Goal: Information Seeking & Learning: Understand process/instructions

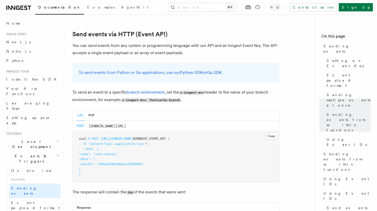
scroll to position [1072, 0]
click at [90, 110] on button "PHP" at bounding box center [91, 115] width 6 height 11
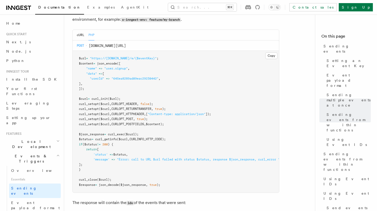
scroll to position [1145, 0]
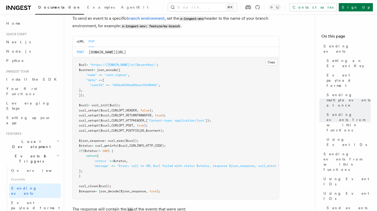
click at [111, 73] on span ""user.signup"" at bounding box center [116, 75] width 24 height 4
click at [115, 89] on pre "$url = "https://[DOMAIN_NAME]/e/{$eventKey}" ; $content = json_encode ( [ "name…" at bounding box center [176, 128] width 206 height 142
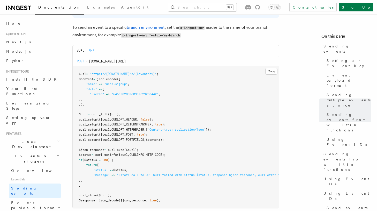
click at [137, 72] on span ""https://[DOMAIN_NAME]/e/{$eventKey}"" at bounding box center [123, 74] width 67 height 4
click at [139, 81] on pre "$url = "https://[DOMAIN_NAME]/e/{$eventKey}" ; $content = json_encode ( [ "name…" at bounding box center [176, 137] width 206 height 142
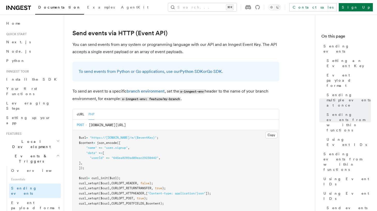
scroll to position [1075, 0]
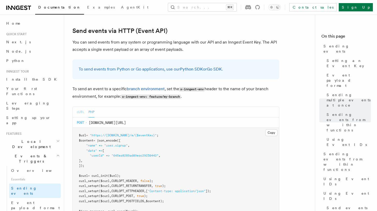
click at [81, 110] on button "cURL" at bounding box center [81, 112] width 8 height 11
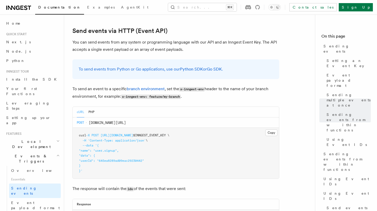
click at [104, 120] on span "[DOMAIN_NAME][URL]" at bounding box center [107, 122] width 37 height 5
click at [94, 107] on button "PHP" at bounding box center [91, 112] width 6 height 11
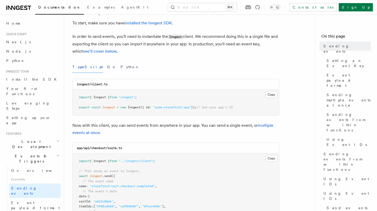
scroll to position [0, 0]
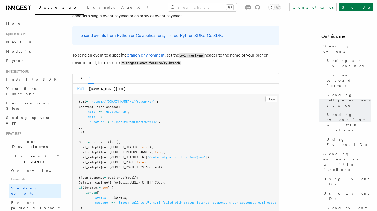
scroll to position [1109, 0]
